Goal: Transaction & Acquisition: Book appointment/travel/reservation

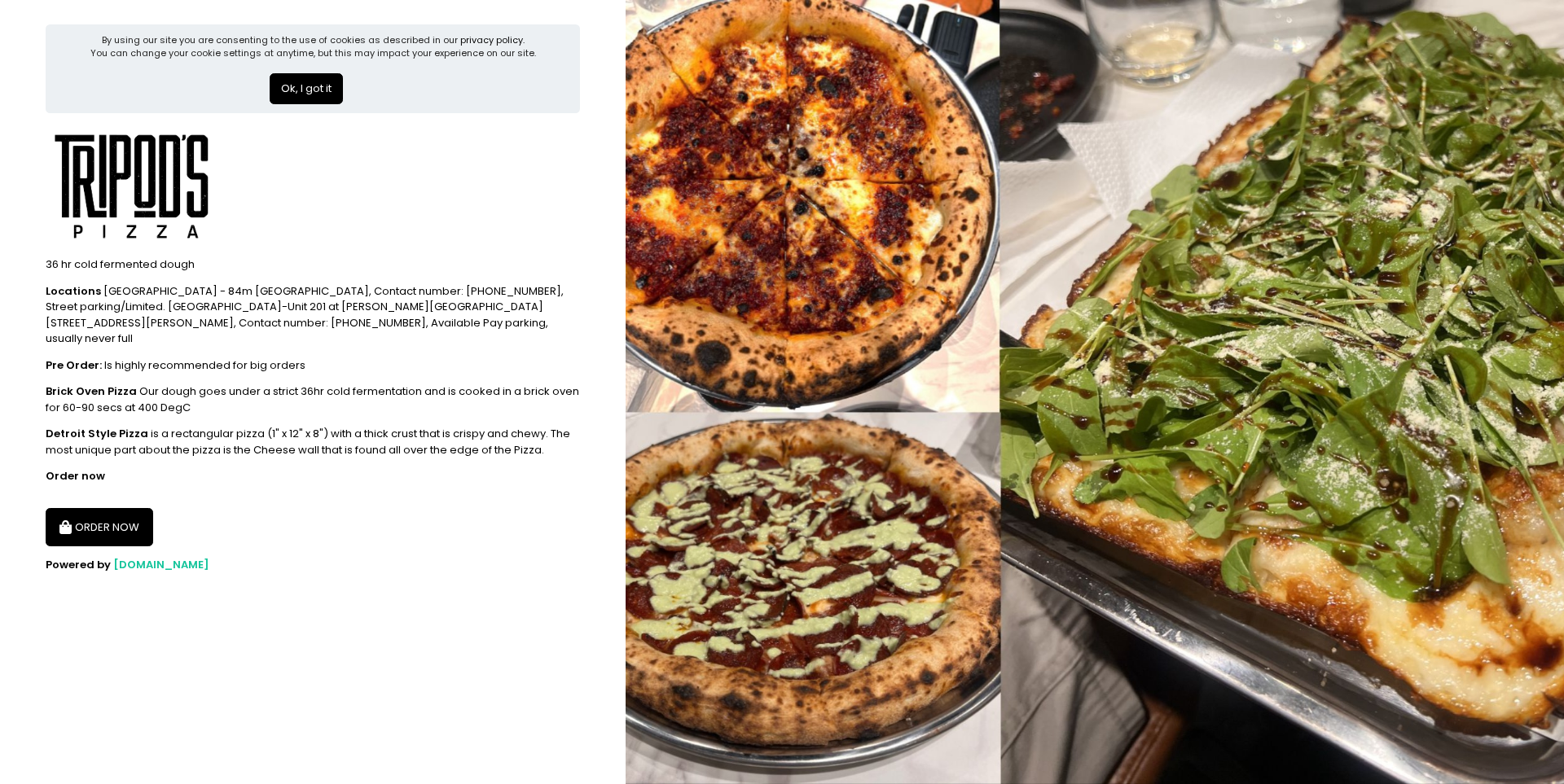
click at [133, 508] on button "ORDER NOW" at bounding box center [99, 528] width 108 height 39
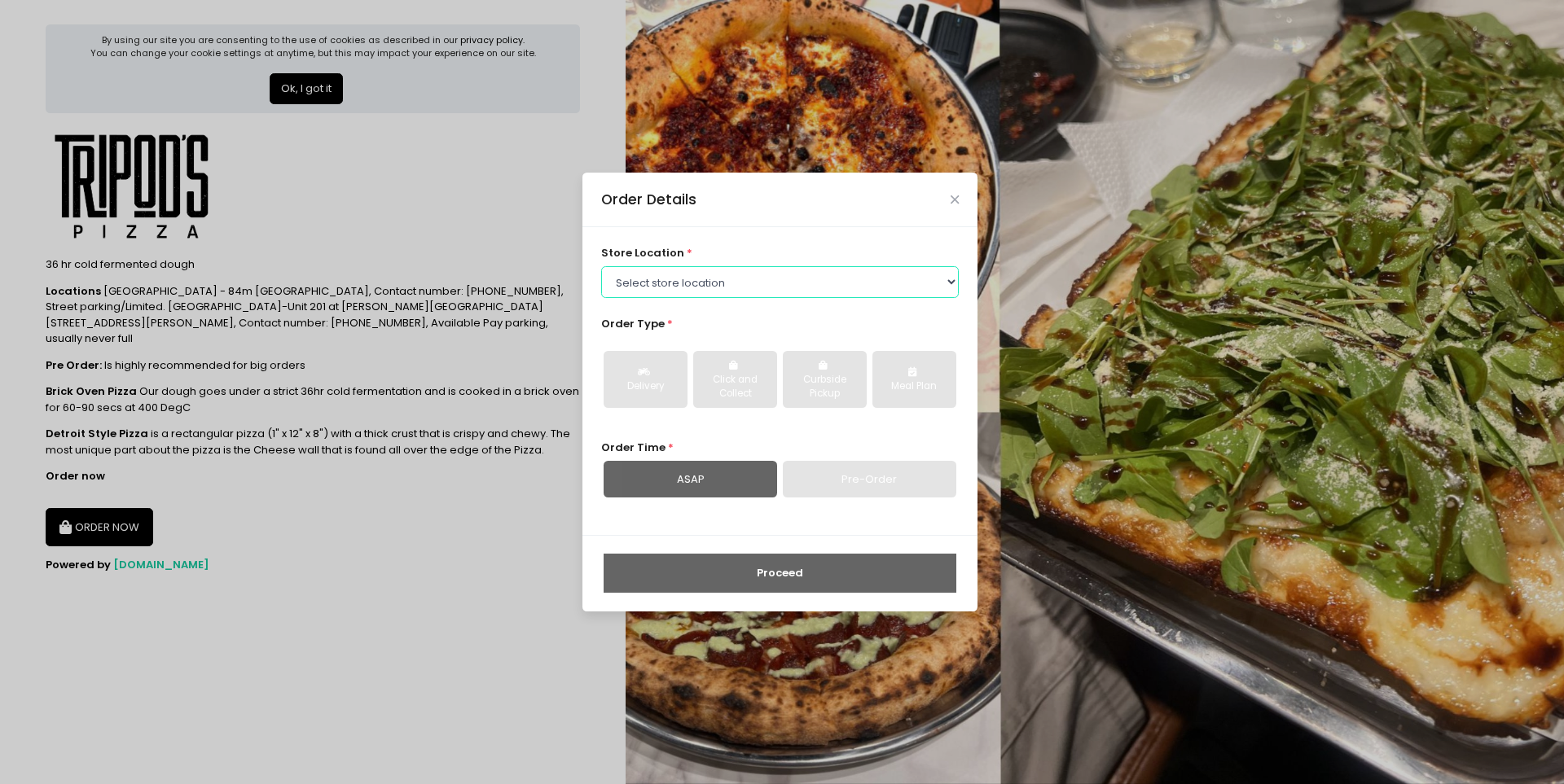
click at [808, 281] on select "Select store location Tripod's Pizza - Matimtiman Tripod's Pizza - [PERSON_NAME…" at bounding box center [780, 282] width 358 height 31
select select "61446231c0144a0f30d77cd5"
click at [601, 266] on select "Select store location Tripod's Pizza - Matimtiman Tripod's Pizza - [PERSON_NAME…" at bounding box center [780, 282] width 358 height 31
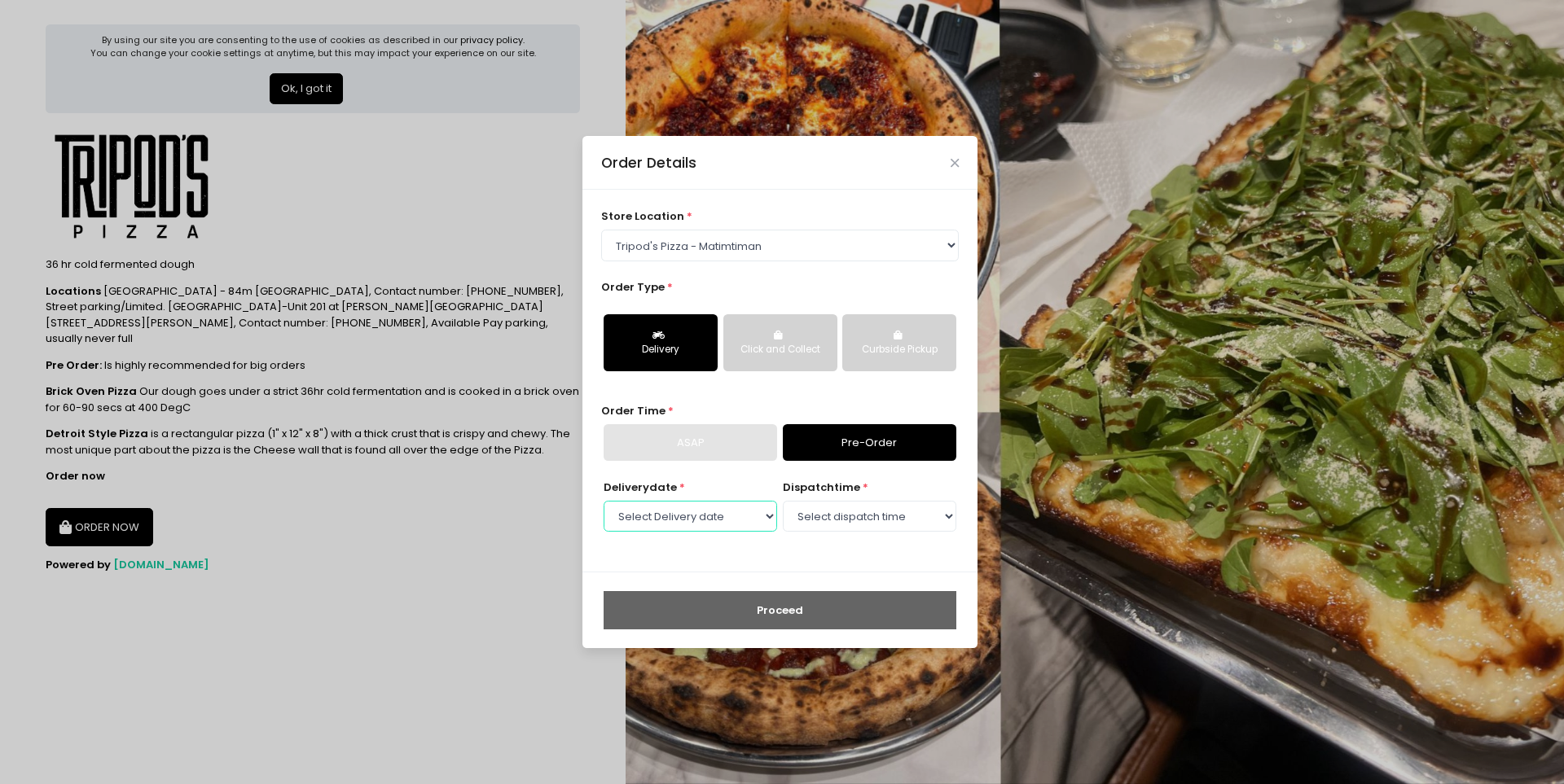
click at [740, 523] on select "Select Delivery date [DATE] [DATE] [DATE] [DATE] [DATE] [DATE] [DATE] [DATE] [D…" at bounding box center [690, 516] width 174 height 31
click at [739, 519] on select "Select Delivery date [DATE] [DATE] [DATE] [DATE] [DATE] [DATE] [DATE] [DATE] [D…" at bounding box center [690, 516] width 174 height 31
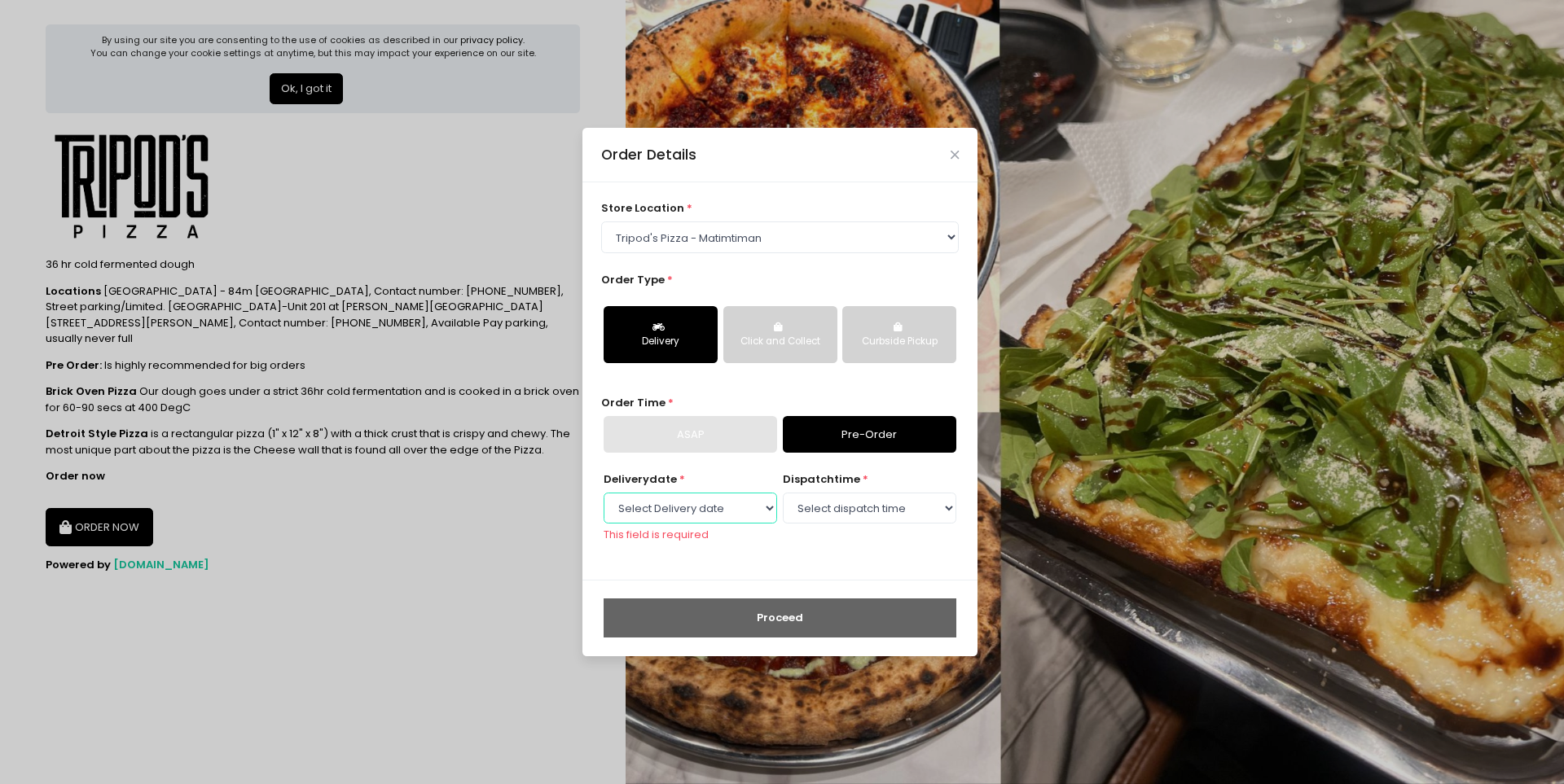
click at [733, 503] on select "Select Delivery date [DATE] [DATE] [DATE] [DATE] [DATE] [DATE] [DATE] [DATE] [D…" at bounding box center [690, 508] width 174 height 31
select select "[DATE]"
click at [603, 500] on select "Select Delivery date [DATE] [DATE] [DATE] [DATE] [DATE] [DATE] [DATE] [DATE] [D…" at bounding box center [690, 508] width 174 height 31
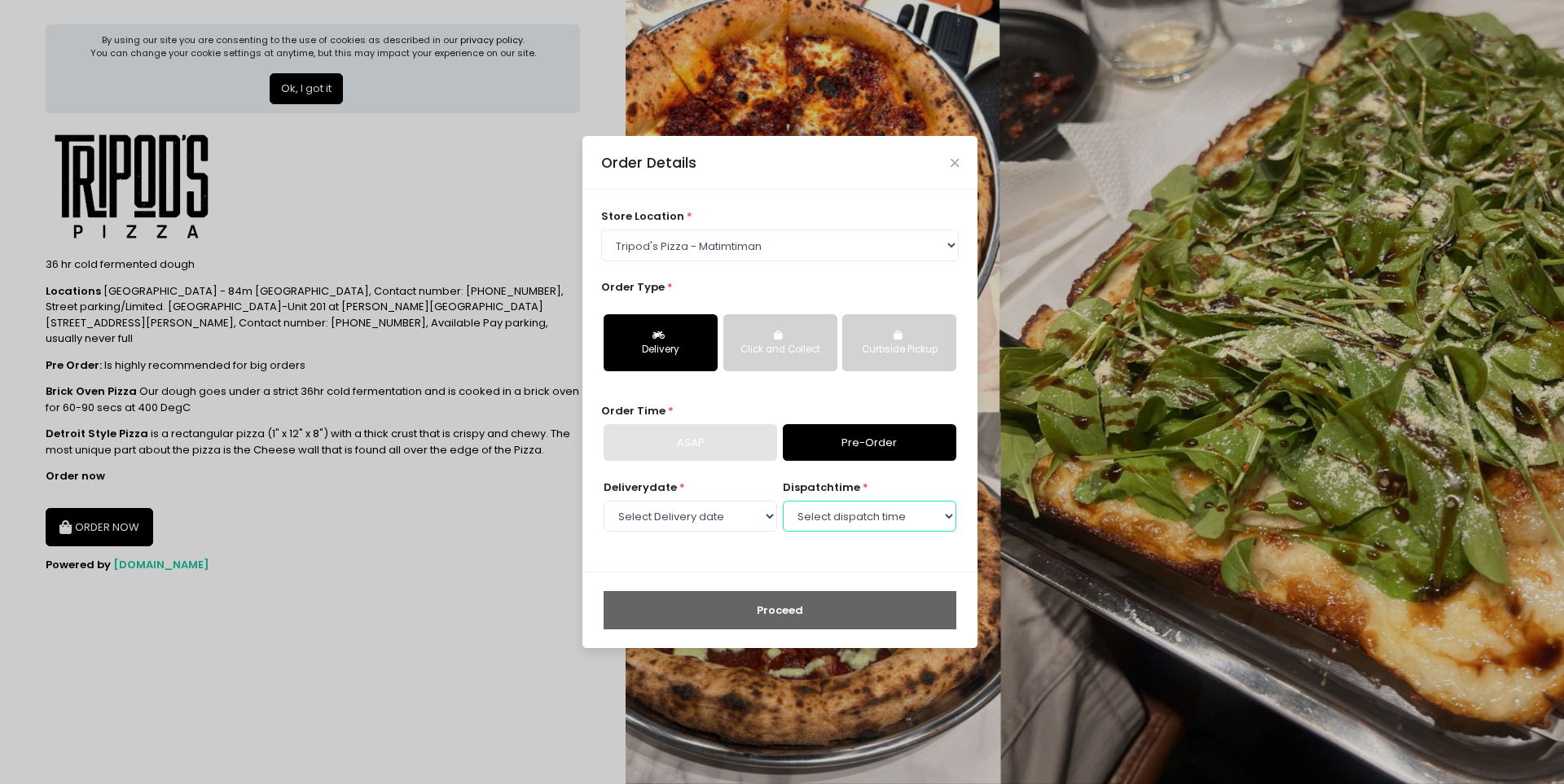
click at [853, 514] on select "Select dispatch time 11:00 AM - 11:30 AM 11:30 AM - 12:00 PM 12:00 PM - 12:30 P…" at bounding box center [869, 516] width 174 height 31
select select "19:00"
click at [782, 501] on select "Select dispatch time 11:00 AM - 11:30 AM 11:30 AM - 12:00 PM 12:00 PM - 12:30 P…" at bounding box center [869, 516] width 174 height 31
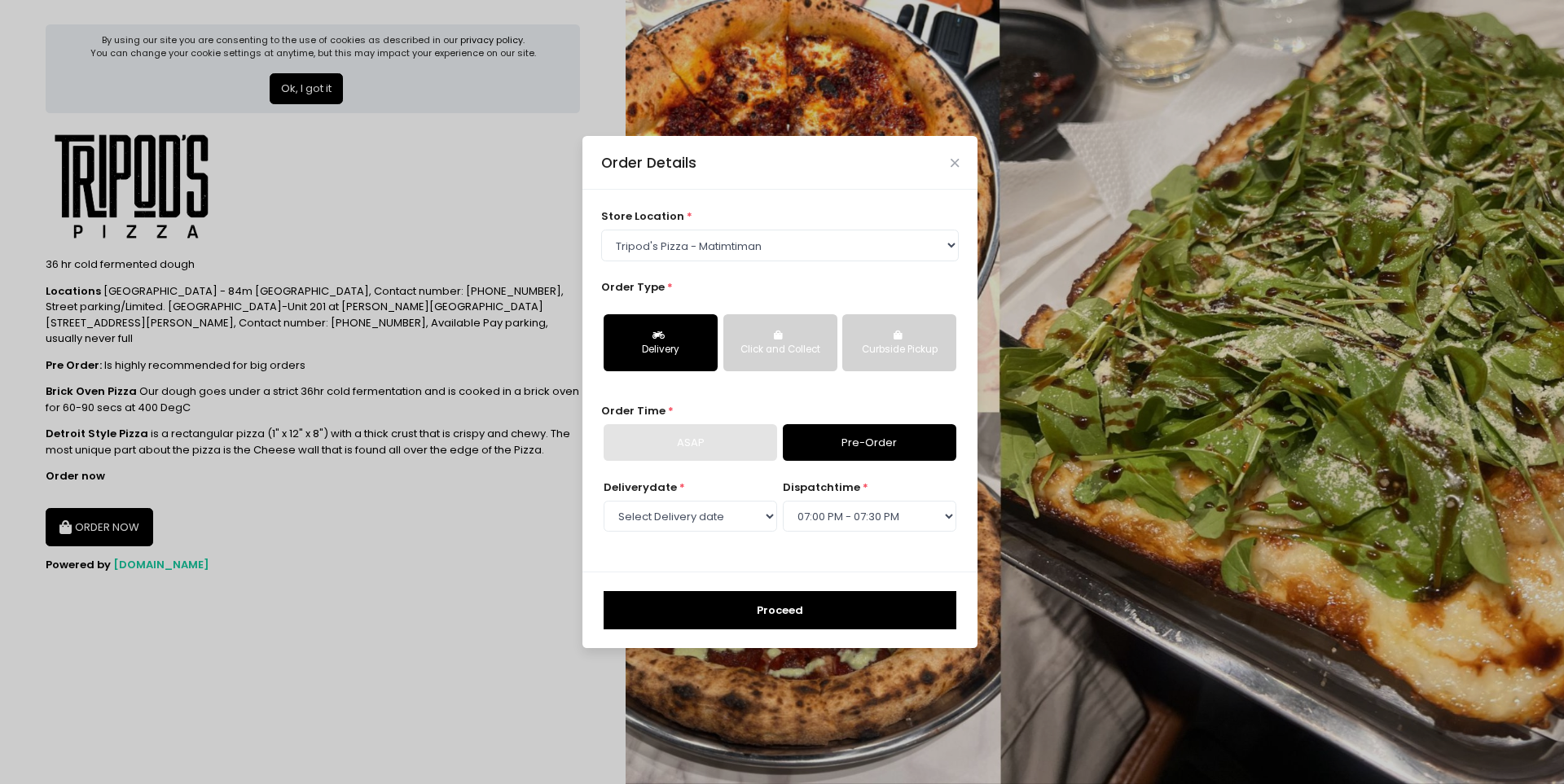
click at [852, 596] on button "Proceed" at bounding box center [780, 610] width 353 height 39
